Goal: Information Seeking & Learning: Learn about a topic

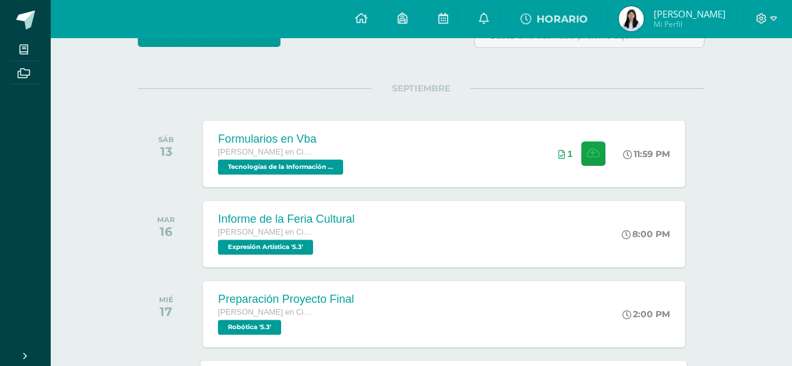
scroll to position [125, 0]
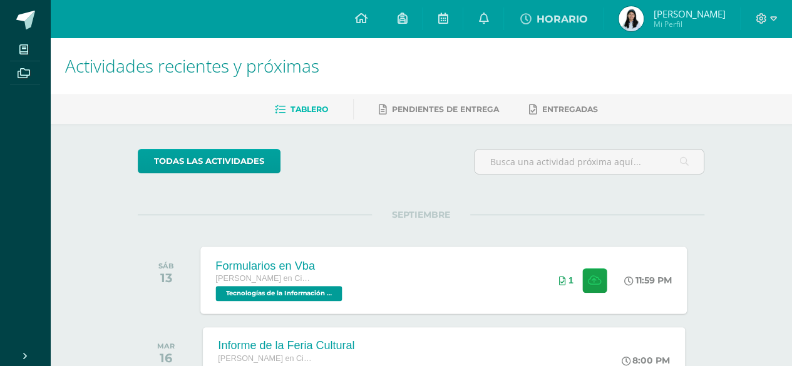
click at [332, 275] on div "[PERSON_NAME] en Ciencias y Letras" at bounding box center [281, 279] width 130 height 14
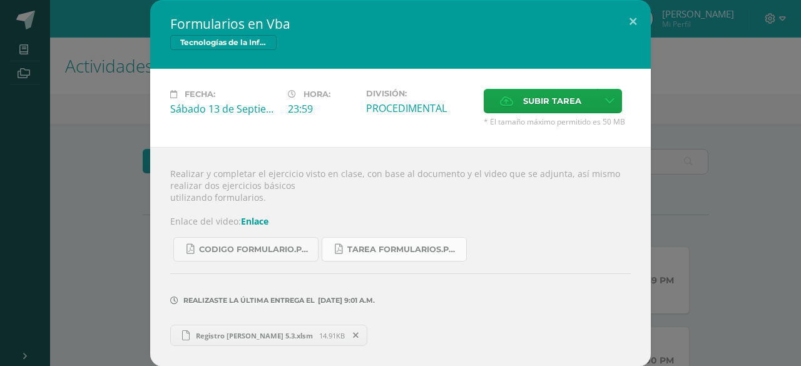
click at [402, 243] on link "Tarea formularios.pdf" at bounding box center [394, 249] width 145 height 24
click at [283, 245] on span "CODIGO formulario.pdf" at bounding box center [255, 250] width 113 height 10
click at [270, 332] on span "Registro [PERSON_NAME] 5.3.xlsm" at bounding box center [255, 335] width 130 height 9
click at [353, 334] on icon at bounding box center [356, 335] width 6 height 9
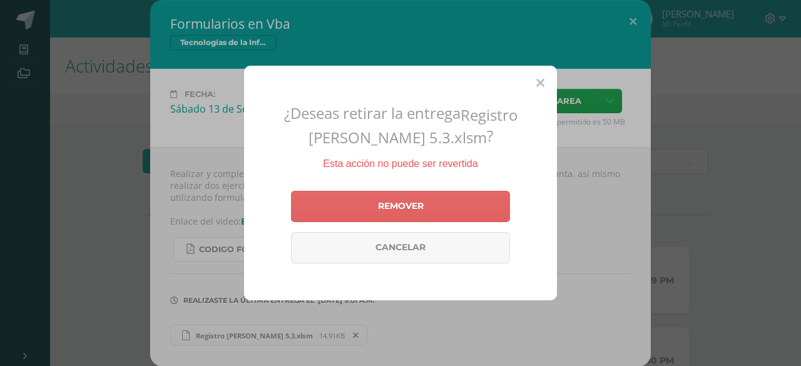
click at [539, 76] on span at bounding box center [540, 82] width 8 height 15
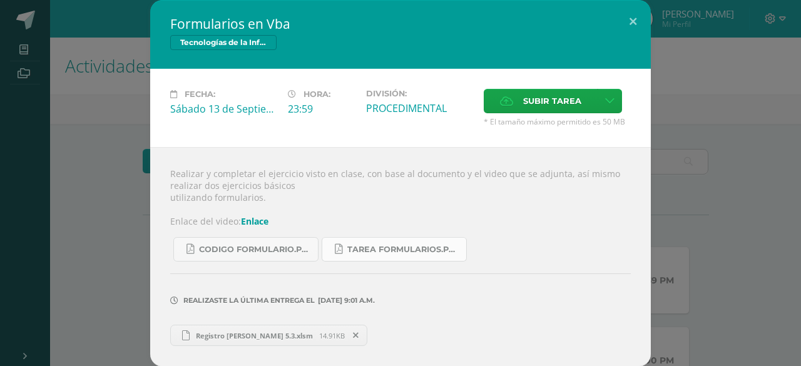
click at [368, 255] on link "Tarea formularios.pdf" at bounding box center [394, 249] width 145 height 24
click at [367, 245] on span "Tarea formularios.pdf" at bounding box center [403, 250] width 113 height 10
click at [523, 195] on div "Realizar y completar el ejercicio visto en clase, con base al documento y el vi…" at bounding box center [400, 257] width 501 height 220
click at [347, 329] on span at bounding box center [355, 336] width 21 height 14
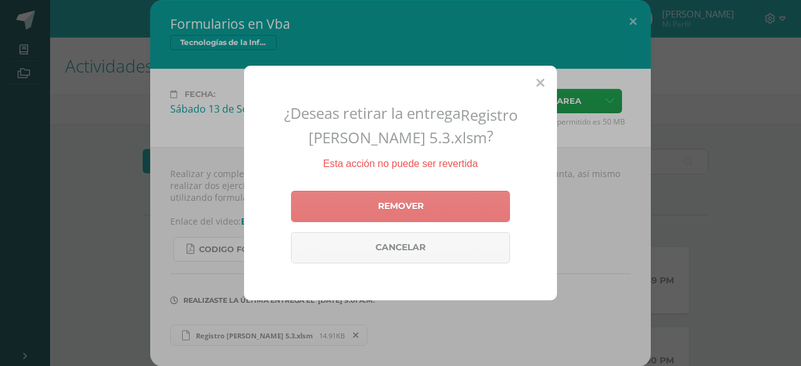
click at [375, 210] on link "Remover" at bounding box center [400, 206] width 219 height 31
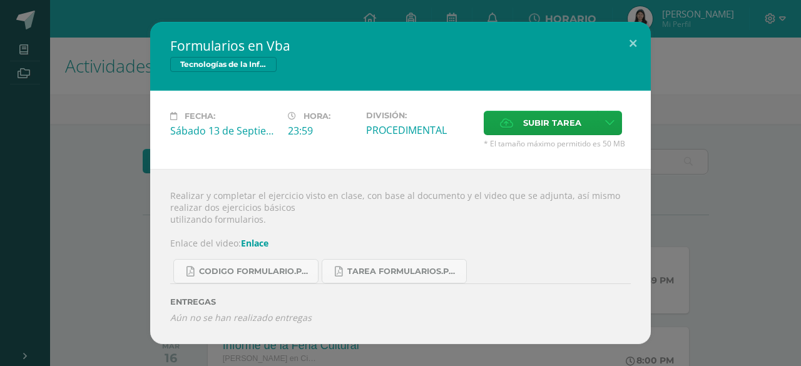
click at [253, 246] on link "Enlace" at bounding box center [255, 243] width 28 height 12
click at [254, 268] on span "CODIGO formulario.pdf" at bounding box center [255, 272] width 113 height 10
